Goal: Information Seeking & Learning: Understand process/instructions

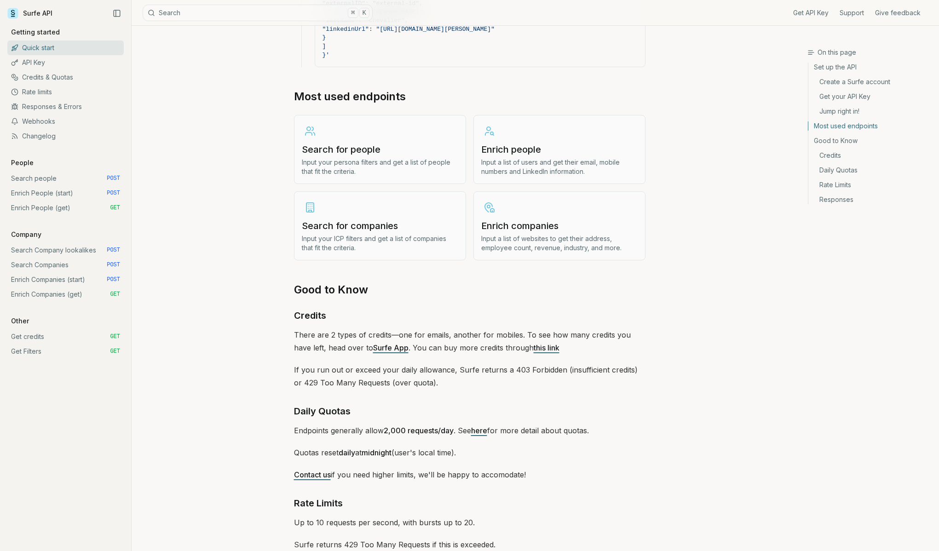
scroll to position [1025, 0]
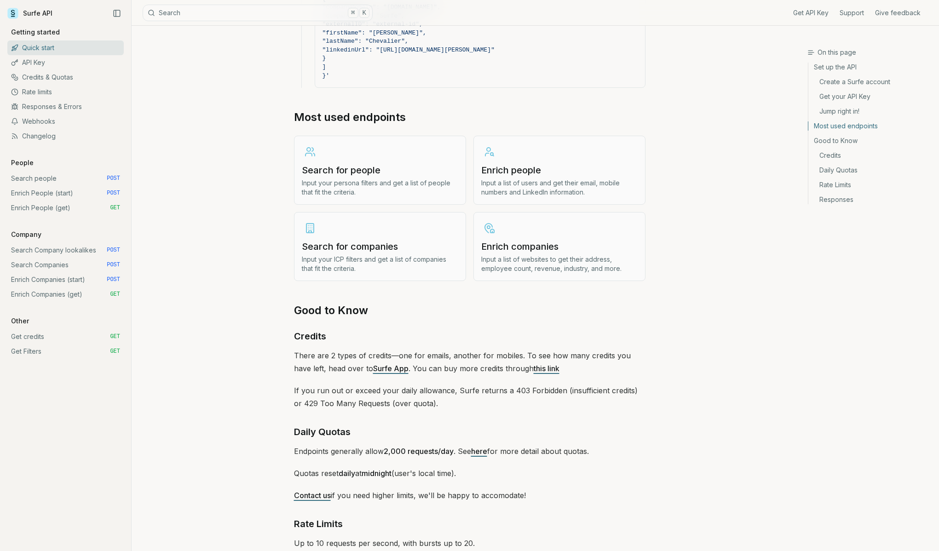
click at [373, 164] on h3 "Search for people" at bounding box center [380, 170] width 156 height 13
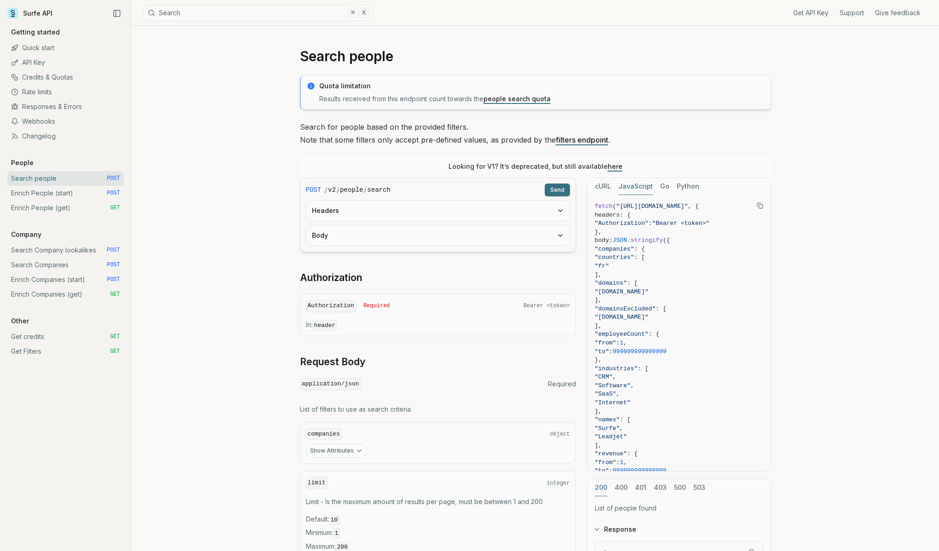
click at [629, 186] on button "JavaScript" at bounding box center [635, 186] width 35 height 17
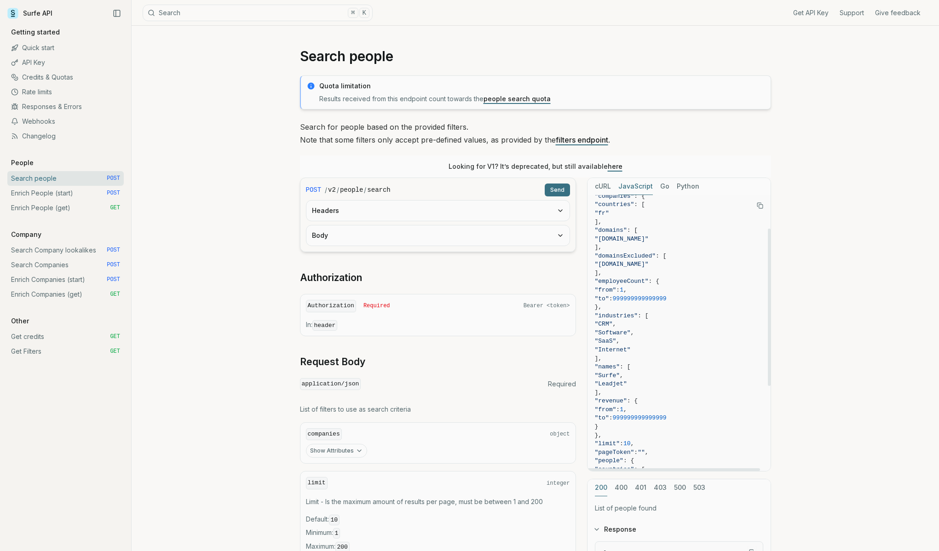
scroll to position [59, 0]
click at [606, 179] on button "cURL" at bounding box center [603, 186] width 16 height 17
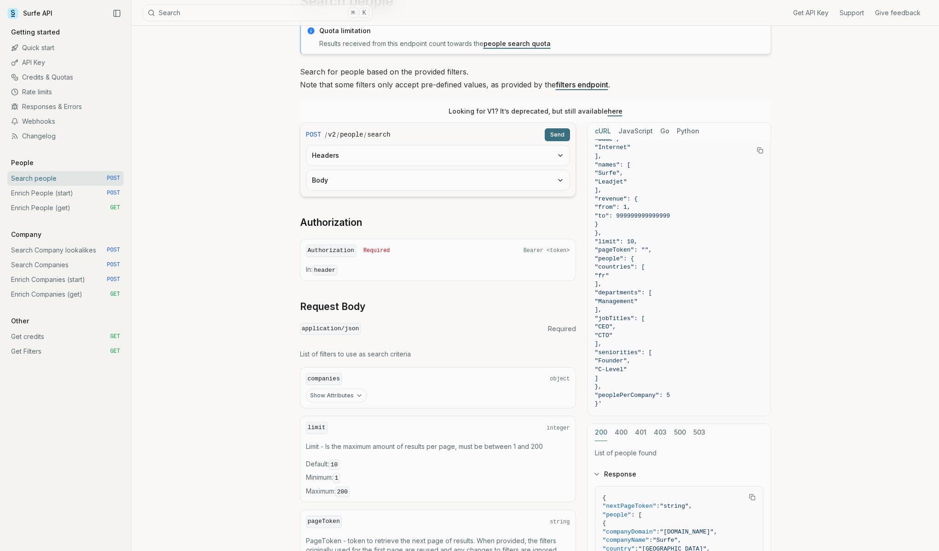
scroll to position [28, 0]
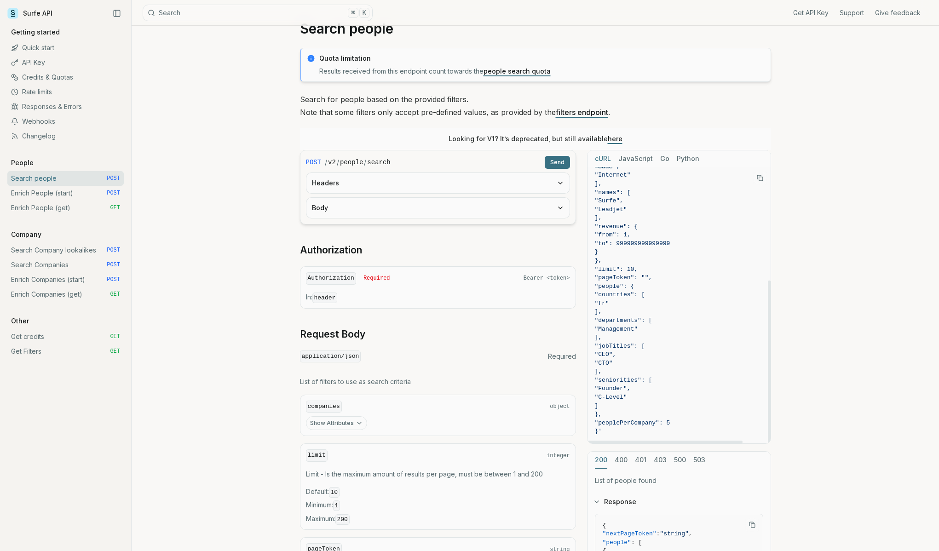
click at [635, 165] on button "JavaScript" at bounding box center [635, 158] width 35 height 17
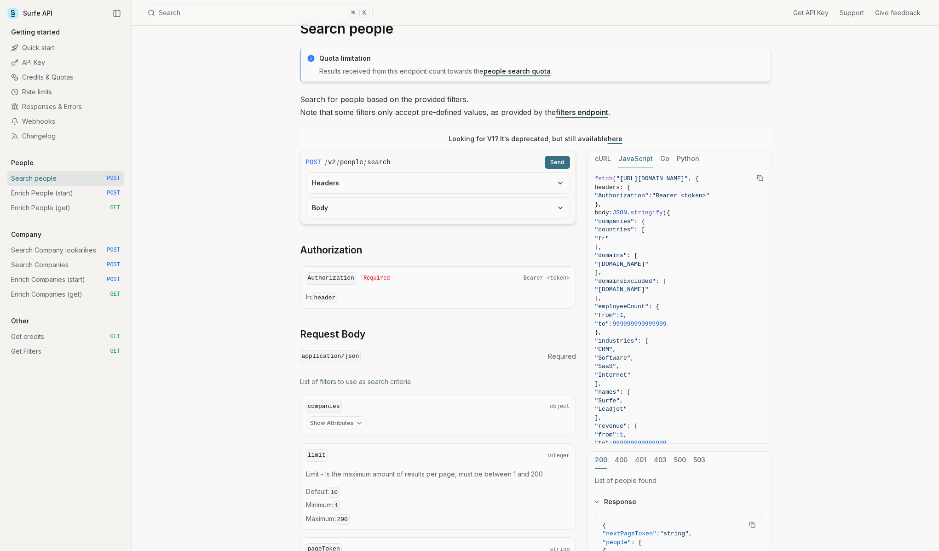
click at [583, 115] on link "filters endpoint" at bounding box center [582, 112] width 52 height 9
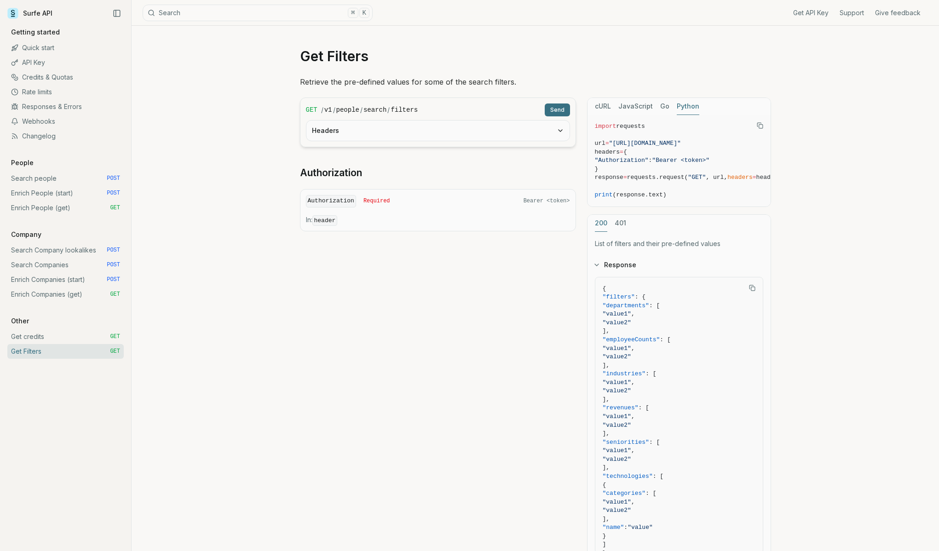
click at [681, 108] on button "Python" at bounding box center [688, 106] width 23 height 17
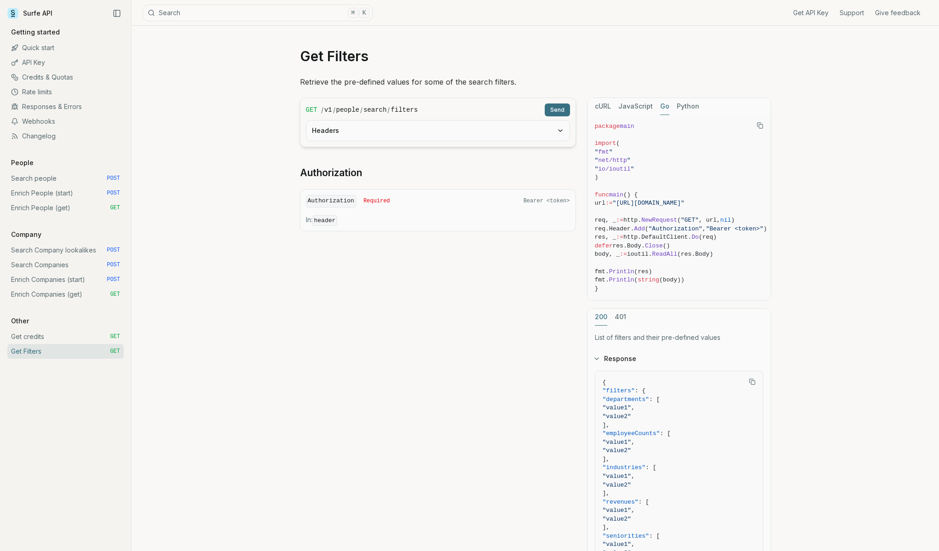
click at [662, 104] on button "Go" at bounding box center [664, 106] width 9 height 17
click at [603, 103] on button "cURL" at bounding box center [603, 106] width 16 height 17
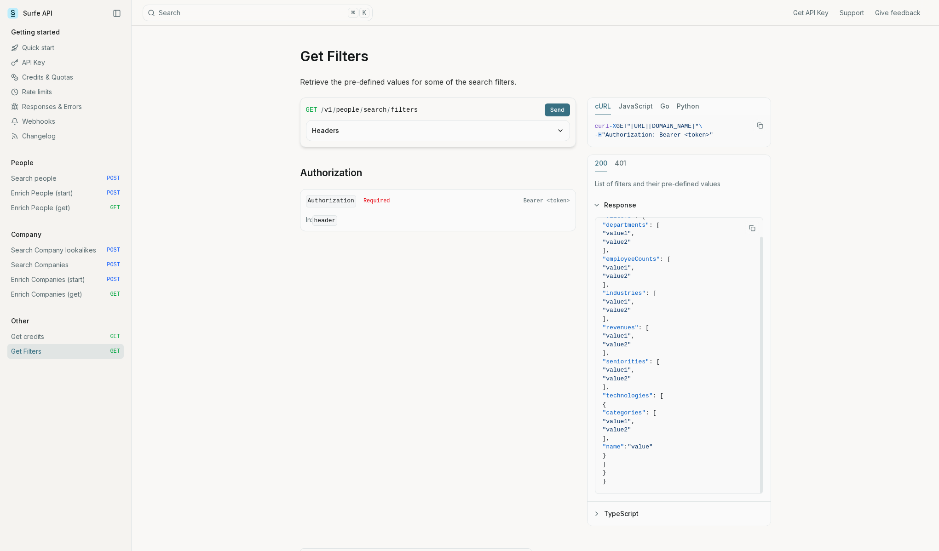
scroll to position [0, 0]
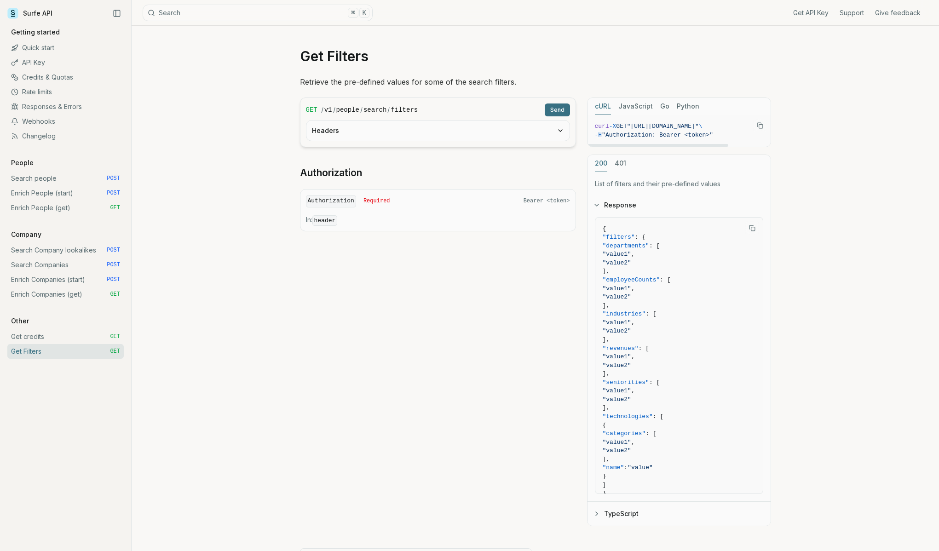
click at [624, 110] on button "JavaScript" at bounding box center [635, 106] width 35 height 17
click at [609, 106] on button "cURL" at bounding box center [603, 106] width 16 height 17
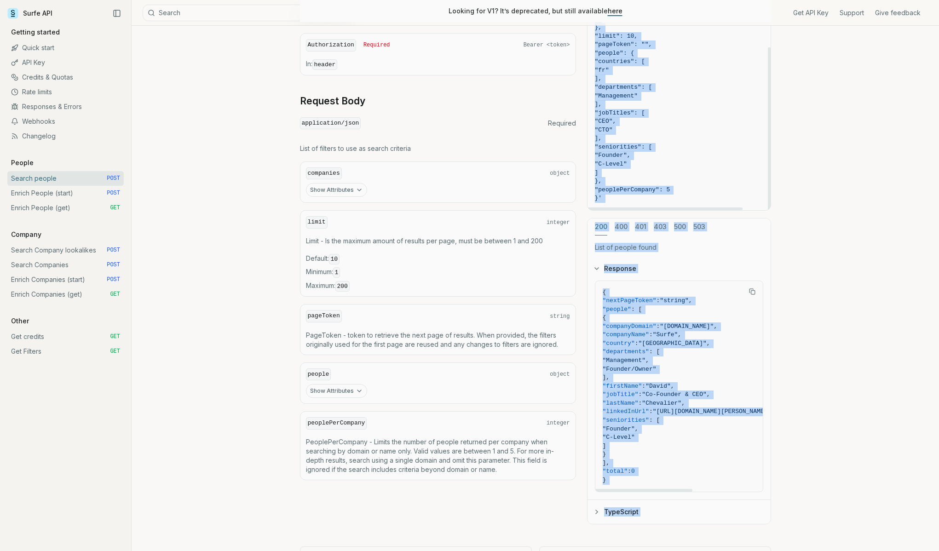
scroll to position [269, 0]
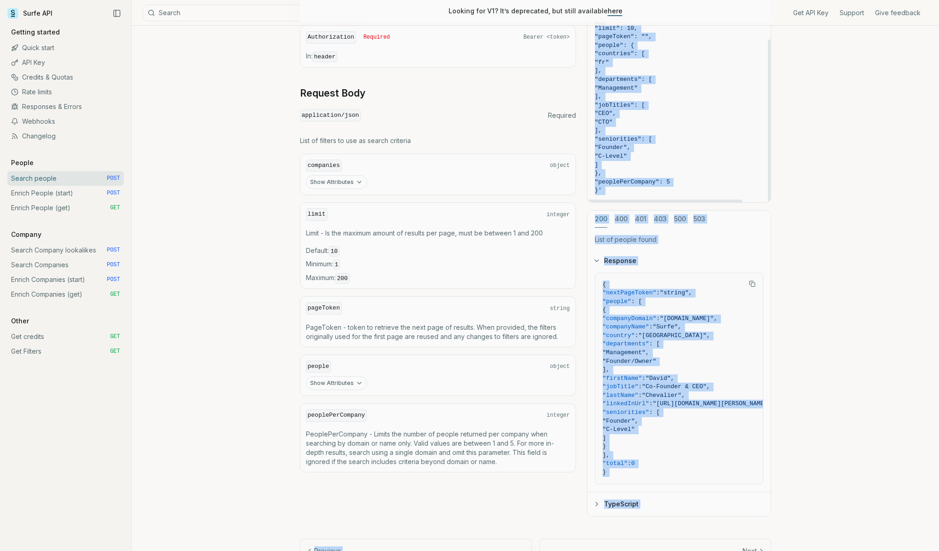
drag, startPoint x: 617, startPoint y: 234, endPoint x: 690, endPoint y: 195, distance: 83.4
copy code "{ "companies": { "countries": [ "fr" ], "domains": [ "[DOMAIN_NAME]" ], "domain…"
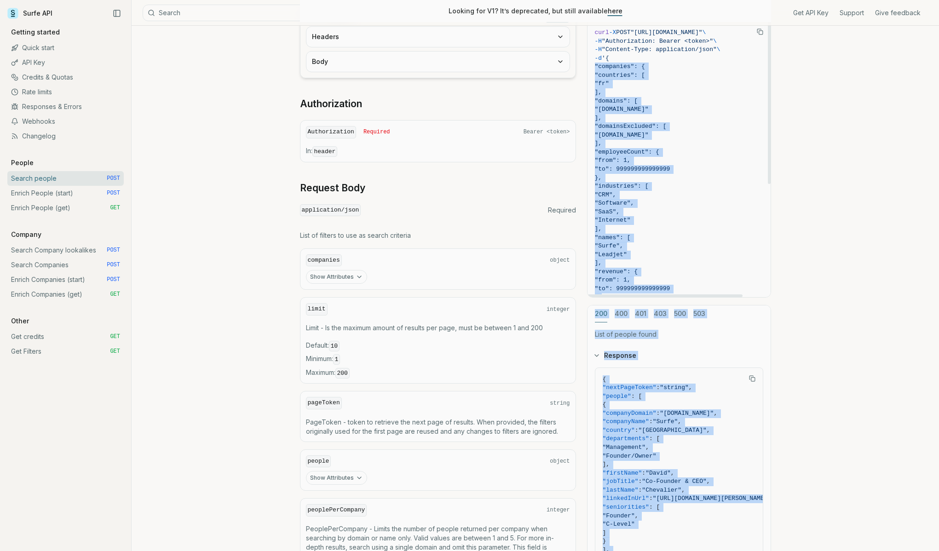
scroll to position [148, 0]
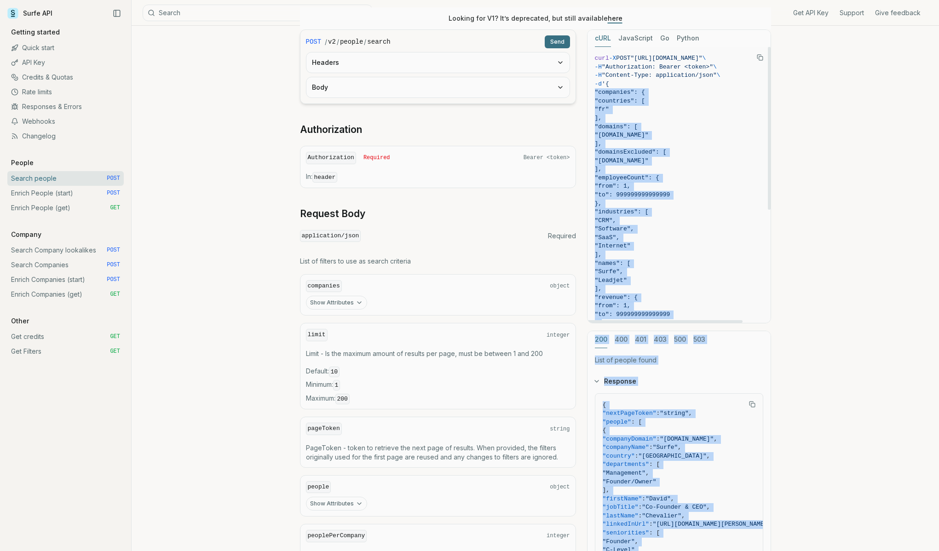
click at [637, 40] on button "JavaScript" at bounding box center [635, 38] width 35 height 17
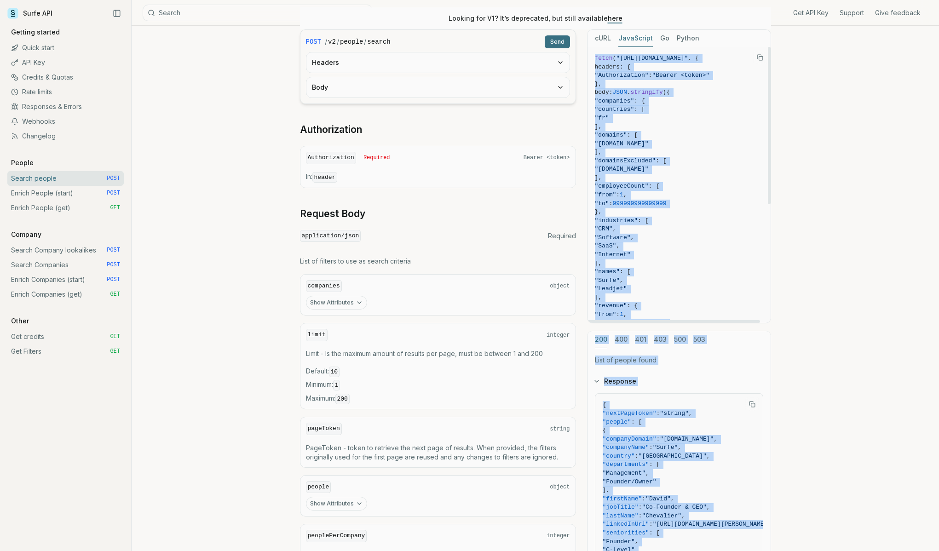
click at [598, 40] on button "cURL" at bounding box center [603, 38] width 16 height 17
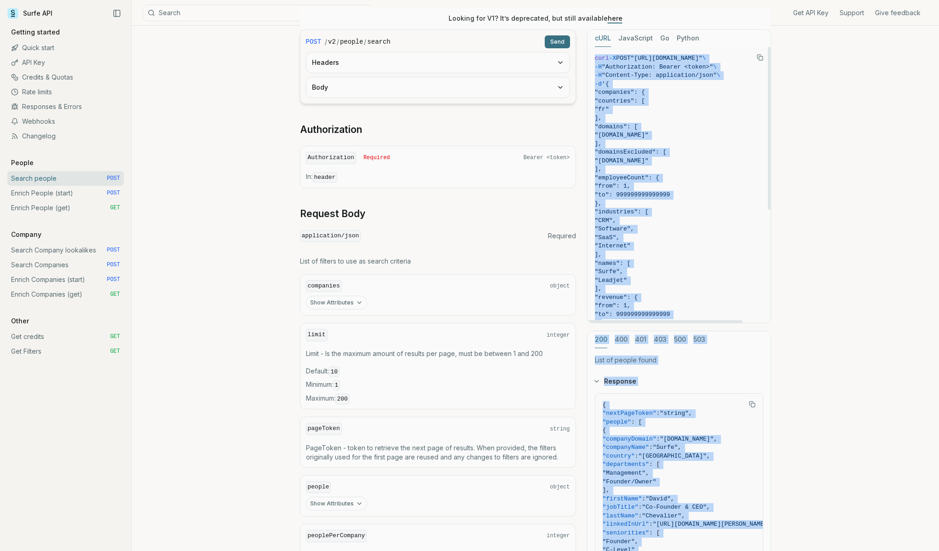
click at [759, 59] on icon "Copy Text" at bounding box center [760, 57] width 6 height 6
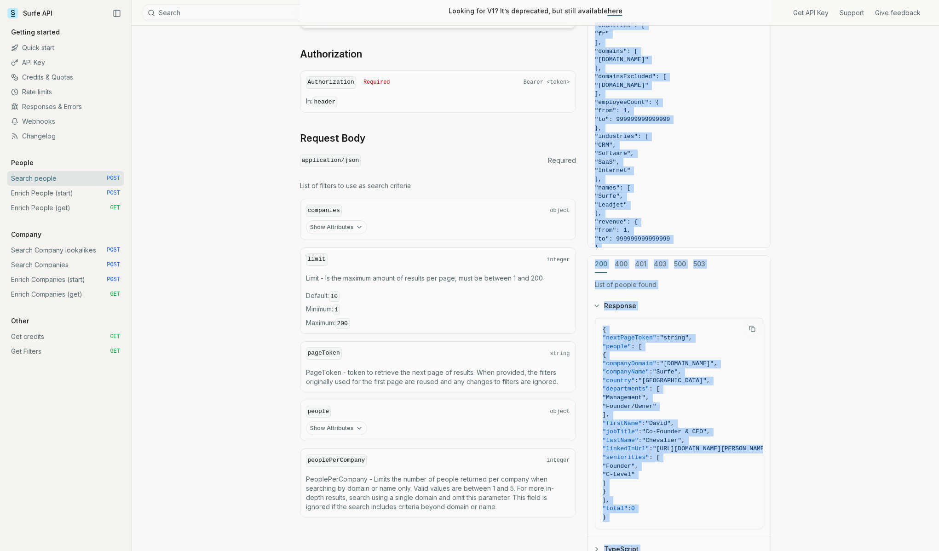
scroll to position [225, 0]
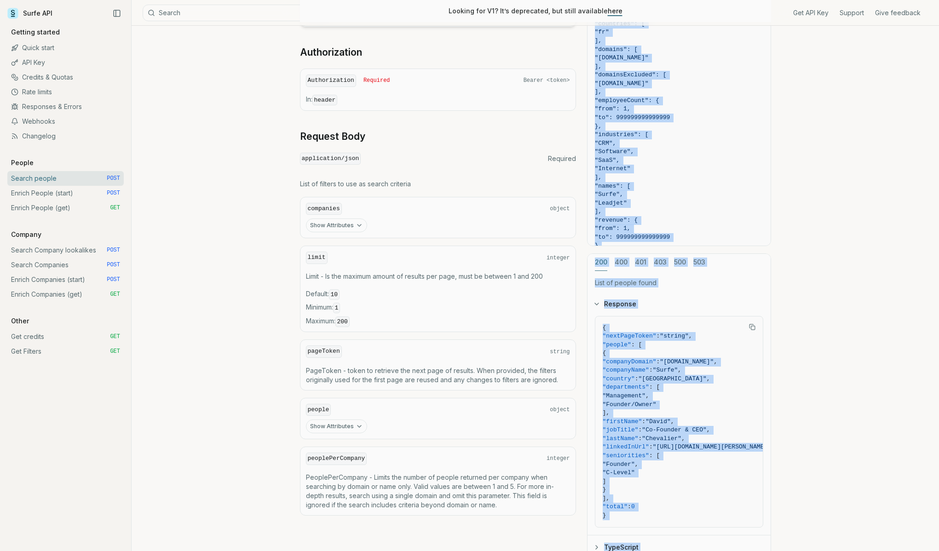
click at [39, 193] on link "Enrich People (start) POST" at bounding box center [65, 193] width 116 height 15
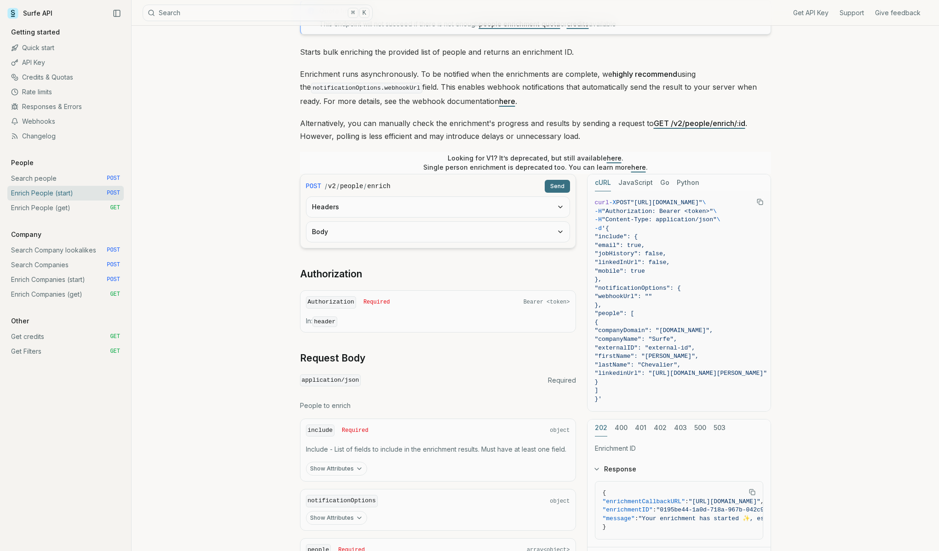
scroll to position [78, 0]
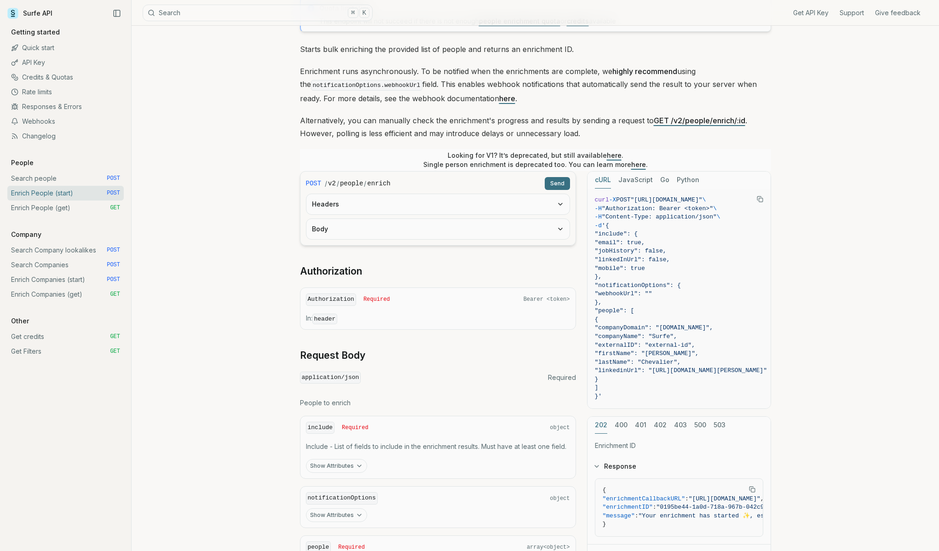
click at [42, 261] on link "Search Companies POST" at bounding box center [65, 265] width 116 height 15
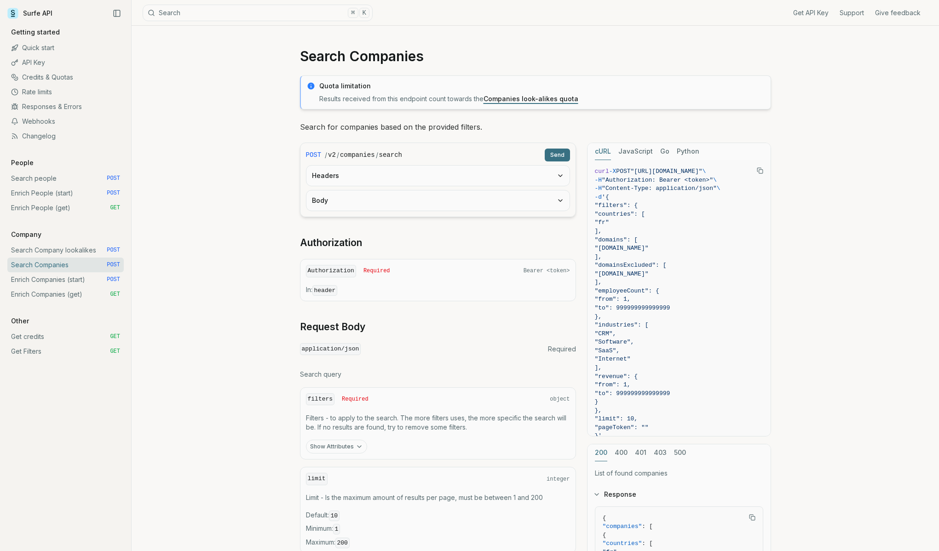
click at [24, 178] on link "Search people POST" at bounding box center [65, 178] width 116 height 15
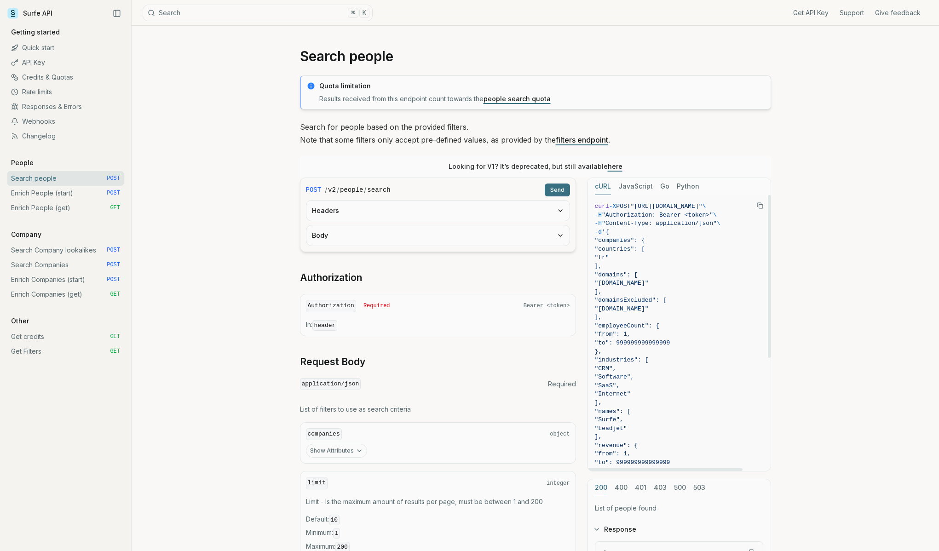
click at [423, 210] on button "Headers" at bounding box center [437, 211] width 263 height 20
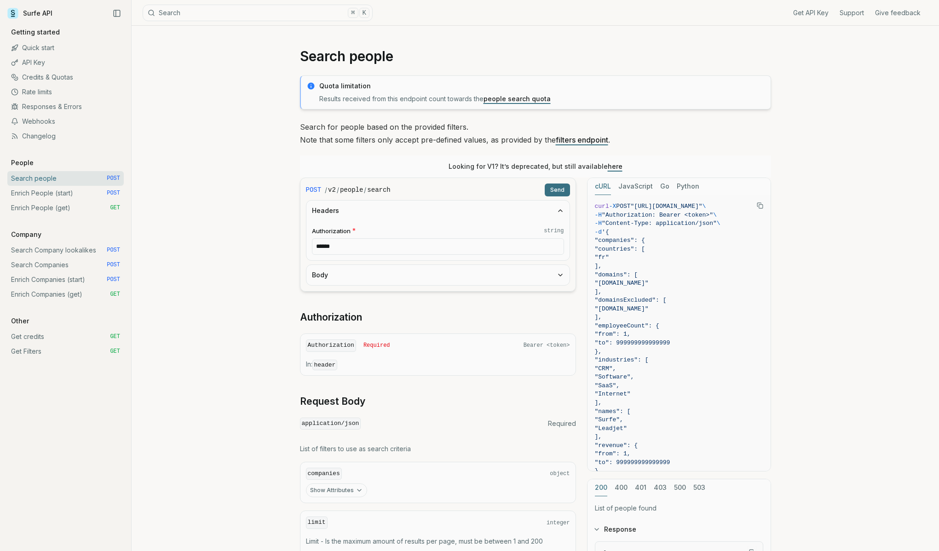
click at [482, 277] on button "Body" at bounding box center [437, 275] width 263 height 20
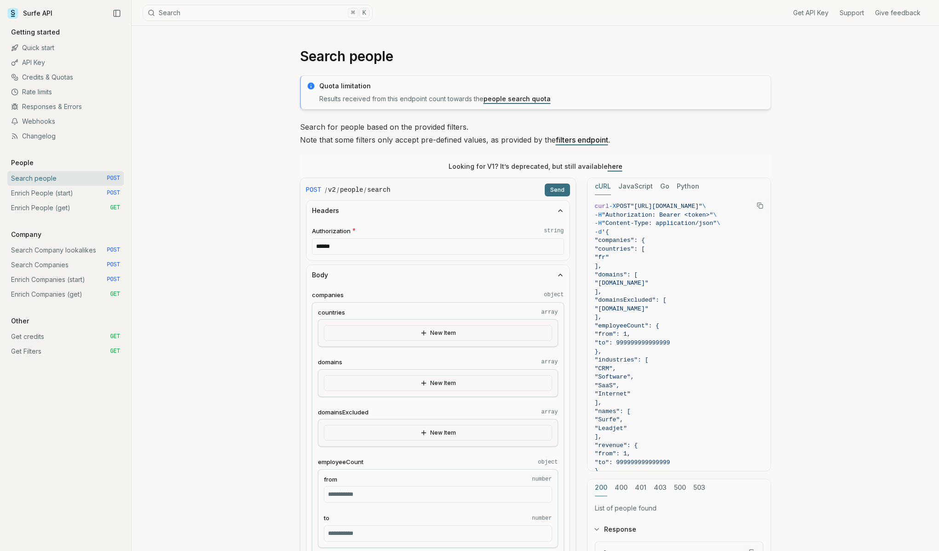
click at [555, 191] on button "Send" at bounding box center [557, 190] width 25 height 13
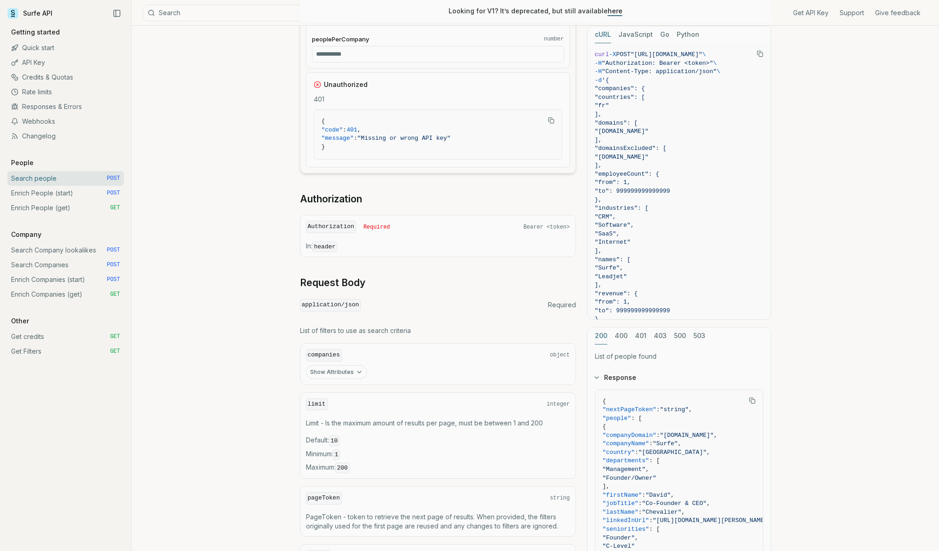
scroll to position [1068, 0]
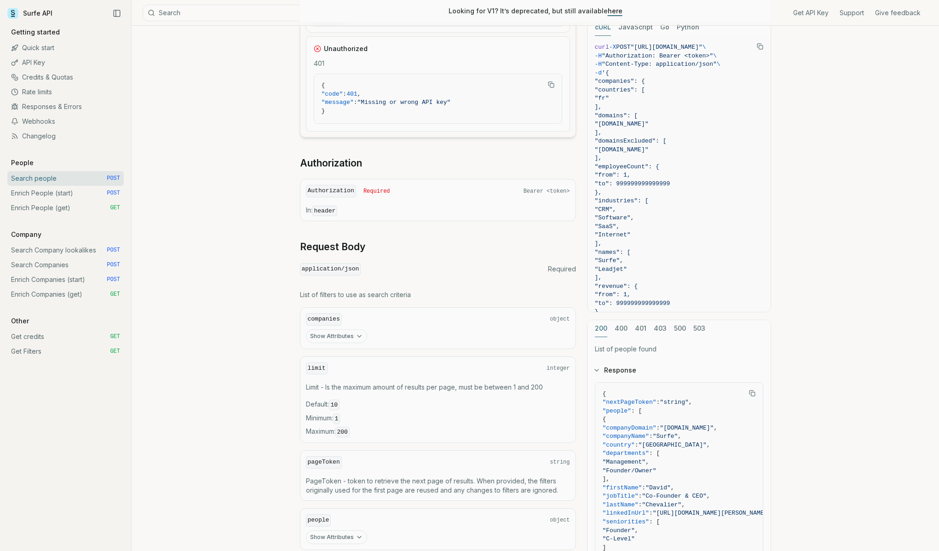
click at [346, 337] on button "Show Attributes" at bounding box center [336, 336] width 61 height 14
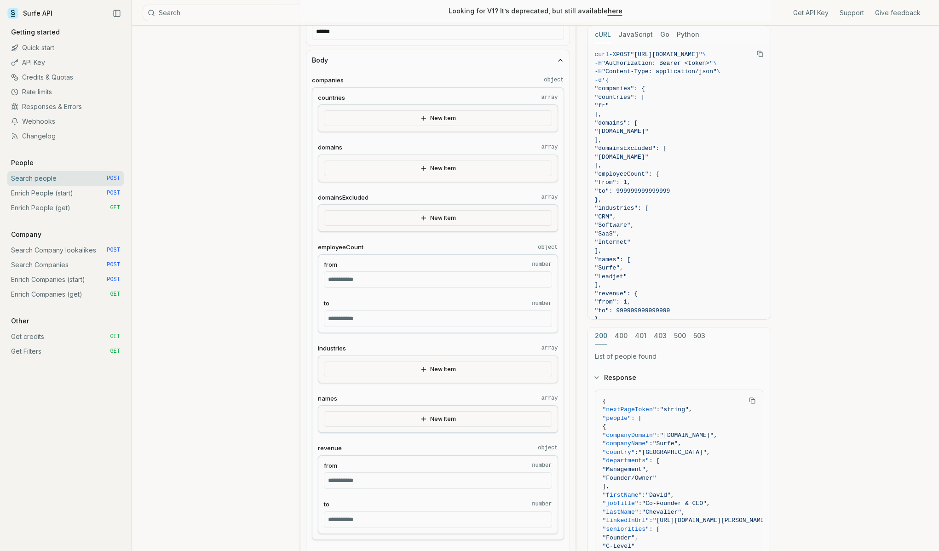
scroll to position [0, 0]
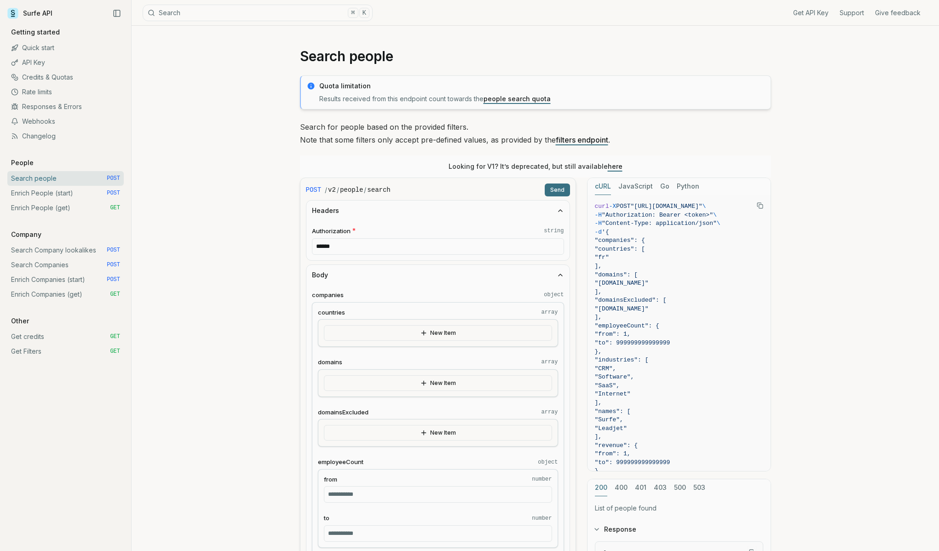
click at [624, 185] on button "JavaScript" at bounding box center [635, 186] width 35 height 17
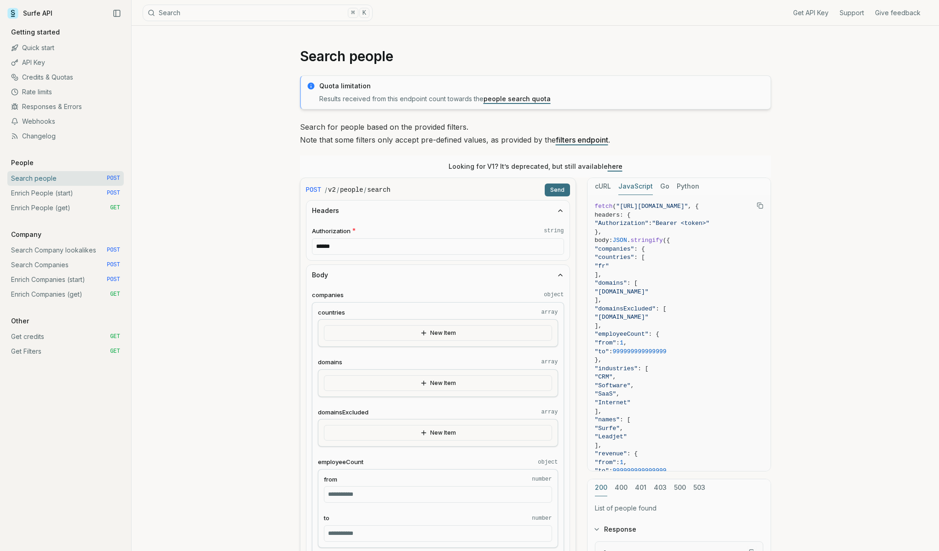
click at [611, 187] on div "cURL JavaScript Go Python" at bounding box center [679, 186] width 183 height 17
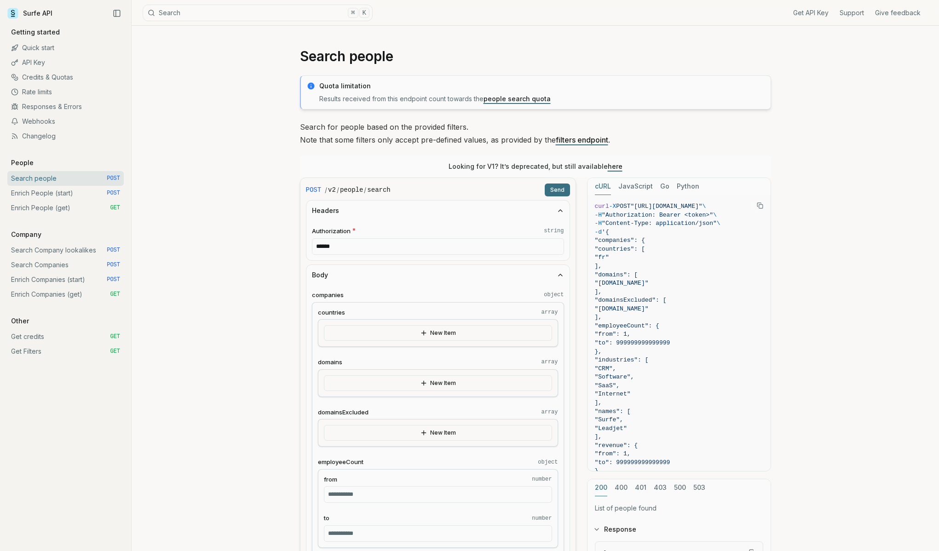
click at [604, 189] on button "cURL" at bounding box center [603, 186] width 16 height 17
click at [622, 185] on button "JavaScript" at bounding box center [635, 186] width 35 height 17
